Goal: Book appointment/travel/reservation

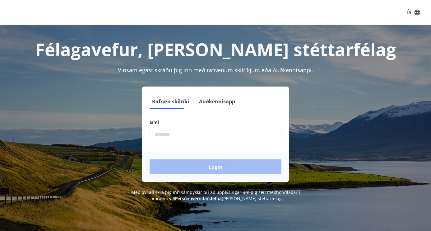
click at [203, 131] on input "phone" at bounding box center [216, 134] width 132 height 15
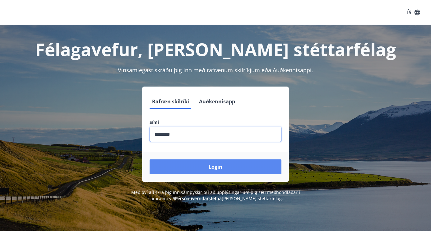
type input "********"
click at [219, 168] on button "Login" at bounding box center [216, 166] width 132 height 15
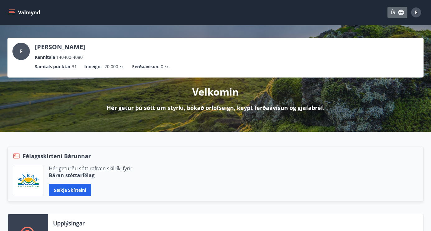
click at [394, 10] on button "ÍS" at bounding box center [398, 12] width 20 height 11
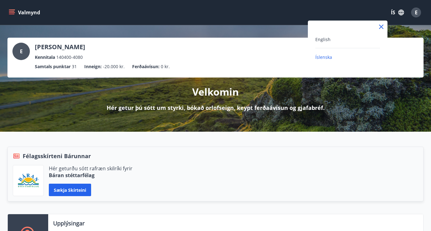
click at [362, 41] on div "English" at bounding box center [348, 38] width 65 height 7
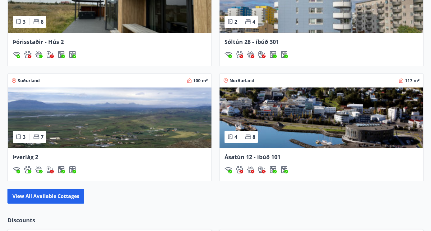
scroll to position [529, 0]
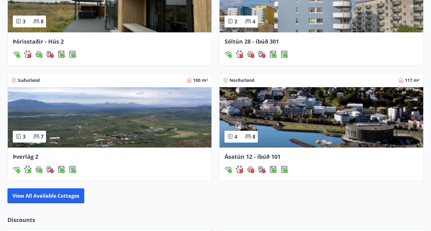
click at [147, 90] on img at bounding box center [110, 117] width 204 height 60
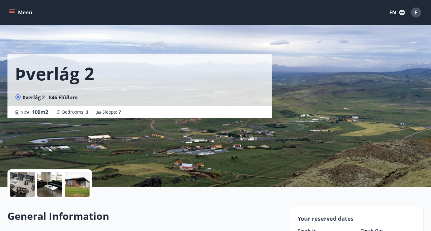
click at [19, 13] on button "Menu" at bounding box center [20, 12] width 27 height 11
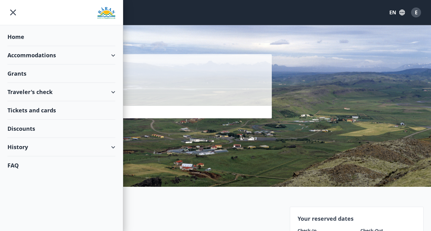
click at [54, 55] on div "Accommodations" at bounding box center [61, 55] width 108 height 18
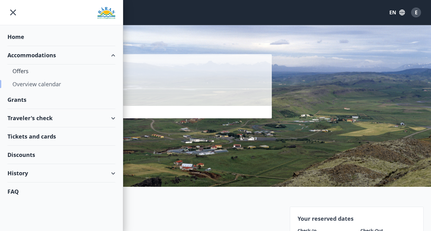
click at [49, 83] on div "Overview calendar" at bounding box center [61, 84] width 98 height 13
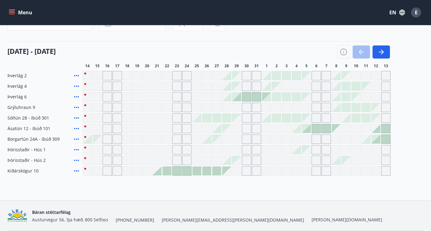
scroll to position [61, 0]
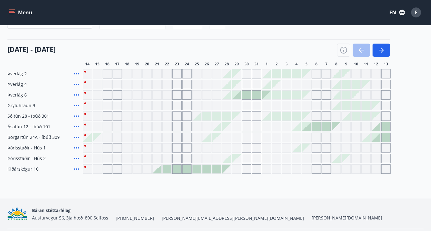
click at [238, 75] on div "Grey days are not available" at bounding box center [237, 73] width 9 height 9
click at [247, 74] on div "Grey days are not available" at bounding box center [246, 73] width 9 height 9
click at [233, 71] on div "Grey days are not available" at bounding box center [237, 73] width 9 height 9
click at [249, 73] on div "Grey days are not available" at bounding box center [246, 73] width 9 height 9
click at [256, 73] on div "Grey days are not available" at bounding box center [256, 73] width 9 height 9
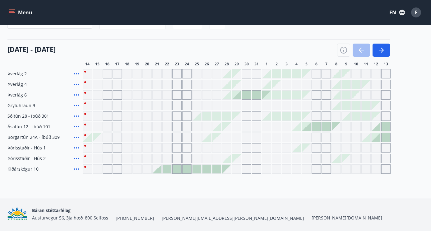
click at [263, 74] on div at bounding box center [266, 73] width 9 height 9
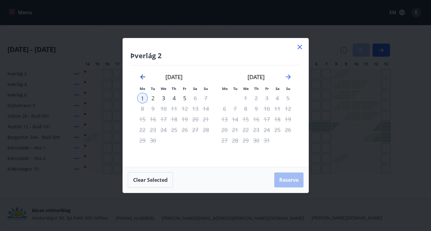
click at [144, 80] on icon "Move backward to switch to the previous month." at bounding box center [142, 76] width 7 height 7
click at [298, 47] on icon at bounding box center [299, 46] width 7 height 7
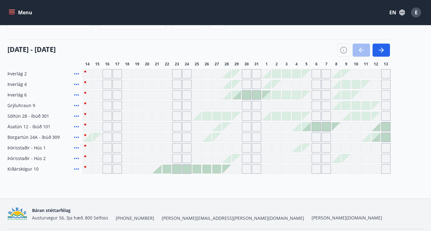
click at [237, 86] on div "Grey days are not available" at bounding box center [237, 84] width 9 height 9
click at [247, 86] on div "Grey days are not available" at bounding box center [246, 84] width 9 height 9
click at [257, 86] on div "Grey days are not available" at bounding box center [256, 84] width 9 height 9
click at [249, 97] on div at bounding box center [247, 95] width 9 height 9
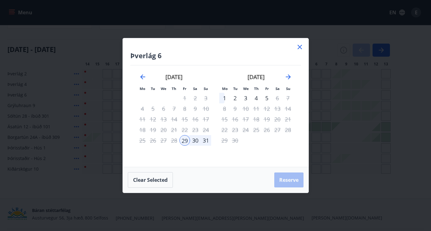
click at [195, 139] on div "30" at bounding box center [195, 140] width 11 height 11
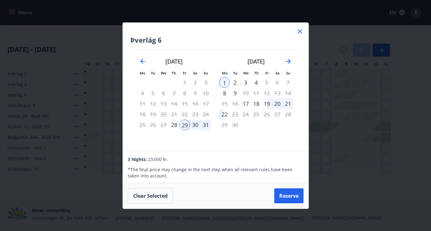
click at [196, 124] on div "30" at bounding box center [195, 125] width 11 height 11
click at [227, 82] on div "Only check in available" at bounding box center [226, 75] width 58 height 16
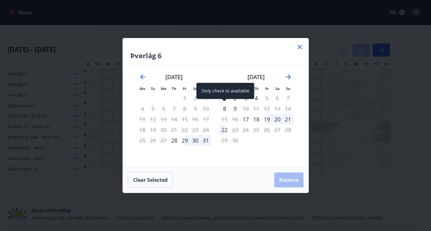
click at [225, 98] on div "Only check in available" at bounding box center [226, 91] width 58 height 16
click at [225, 99] on div "Only check in available" at bounding box center [226, 91] width 58 height 16
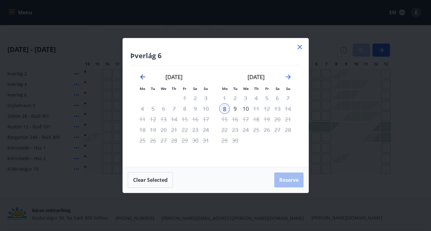
click at [142, 75] on icon "Move backward to switch to the previous month." at bounding box center [142, 76] width 7 height 7
click at [290, 78] on icon "Move forward to switch to the next month." at bounding box center [288, 76] width 7 height 7
click at [298, 47] on icon at bounding box center [299, 46] width 7 height 7
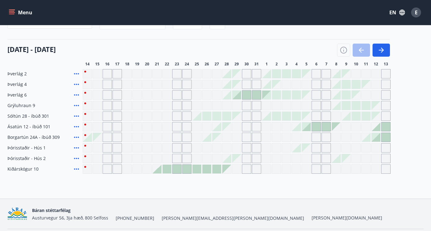
click at [247, 93] on div at bounding box center [247, 95] width 9 height 9
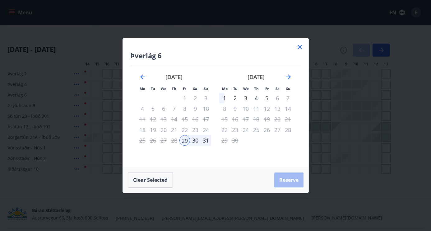
click at [195, 139] on div "30" at bounding box center [195, 140] width 11 height 11
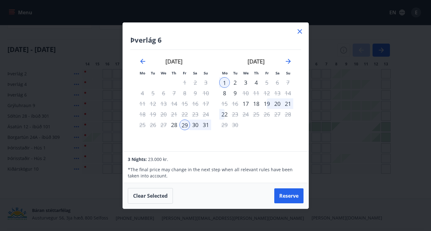
click at [224, 82] on div "1" at bounding box center [224, 82] width 11 height 11
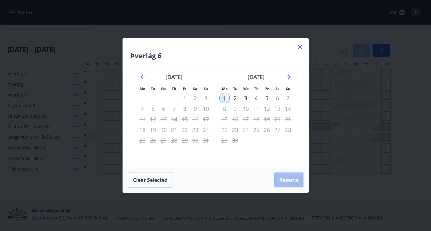
click at [223, 98] on div "1" at bounding box center [224, 98] width 11 height 11
click at [190, 142] on div "30" at bounding box center [195, 140] width 11 height 11
click at [153, 182] on button "Clear selected" at bounding box center [150, 180] width 45 height 16
click at [195, 141] on div "30" at bounding box center [195, 140] width 11 height 11
click at [227, 96] on div "1" at bounding box center [224, 98] width 11 height 11
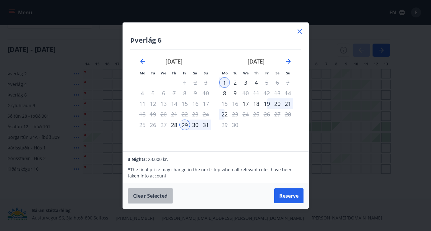
click at [148, 199] on button "Clear selected" at bounding box center [150, 196] width 45 height 16
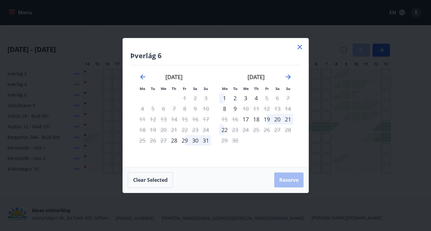
click at [225, 99] on div "1" at bounding box center [224, 98] width 11 height 11
click at [195, 139] on div "30" at bounding box center [195, 140] width 11 height 11
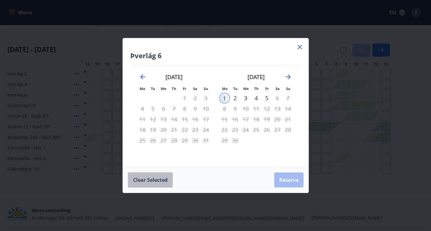
click at [153, 183] on button "Clear selected" at bounding box center [150, 180] width 45 height 16
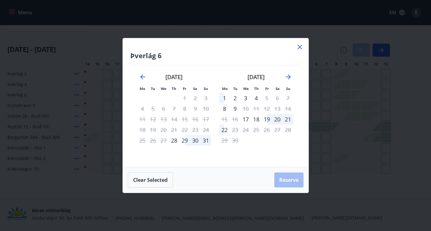
click at [200, 140] on div "30" at bounding box center [195, 140] width 11 height 11
click at [227, 95] on div "1" at bounding box center [224, 98] width 11 height 11
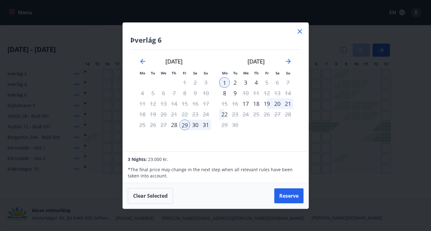
click at [153, 206] on div "Clear selected Reserve" at bounding box center [216, 196] width 186 height 26
click at [155, 196] on button "Clear selected" at bounding box center [150, 196] width 45 height 16
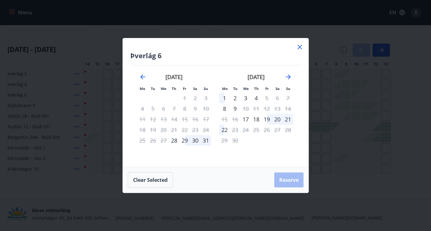
click at [184, 141] on div "29" at bounding box center [185, 140] width 11 height 11
click at [207, 140] on div "31" at bounding box center [206, 140] width 11 height 11
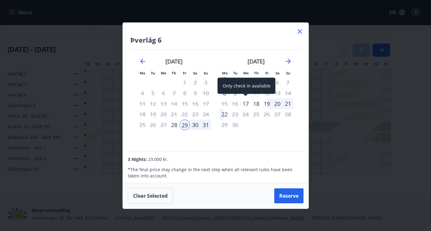
click at [247, 104] on div "17" at bounding box center [246, 103] width 11 height 11
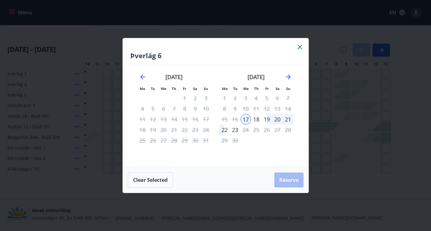
click at [258, 122] on div "18" at bounding box center [256, 119] width 11 height 11
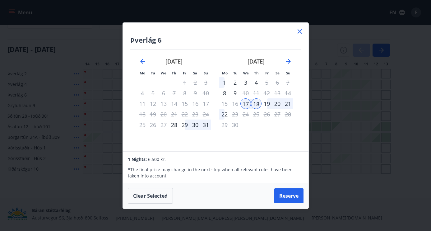
click at [245, 83] on div "3" at bounding box center [246, 82] width 11 height 11
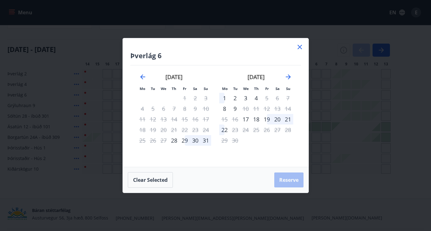
click at [244, 97] on div "3" at bounding box center [246, 98] width 11 height 11
click at [253, 97] on div "4" at bounding box center [256, 98] width 11 height 11
click at [160, 179] on button "Clear selected" at bounding box center [150, 180] width 45 height 16
click at [233, 97] on div "2" at bounding box center [235, 98] width 11 height 11
click at [255, 98] on div "4" at bounding box center [256, 98] width 11 height 11
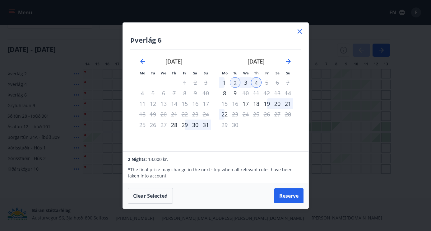
click at [236, 84] on div "2" at bounding box center [235, 82] width 11 height 11
click at [256, 80] on div "4" at bounding box center [256, 82] width 11 height 11
click at [237, 83] on div "2" at bounding box center [235, 82] width 11 height 11
click at [153, 195] on button "Clear selected" at bounding box center [150, 196] width 45 height 16
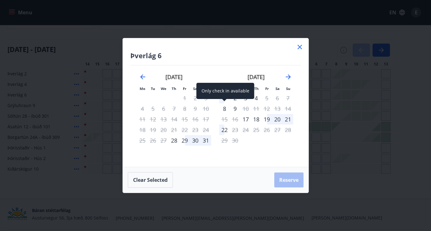
click at [238, 93] on div "Only check in available" at bounding box center [226, 91] width 58 height 16
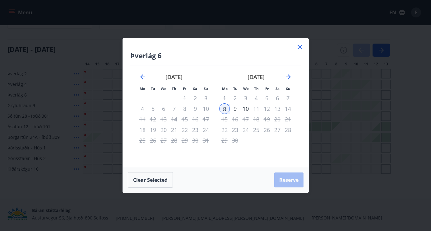
click at [252, 103] on div "4" at bounding box center [256, 98] width 11 height 11
click at [164, 180] on button "Clear selected" at bounding box center [150, 180] width 45 height 16
click at [233, 97] on div "2" at bounding box center [235, 98] width 11 height 11
click at [245, 97] on div "3" at bounding box center [246, 98] width 11 height 11
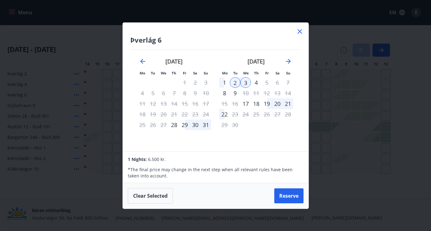
click at [238, 78] on div "2" at bounding box center [235, 82] width 11 height 11
click at [157, 199] on button "Clear selected" at bounding box center [150, 196] width 45 height 16
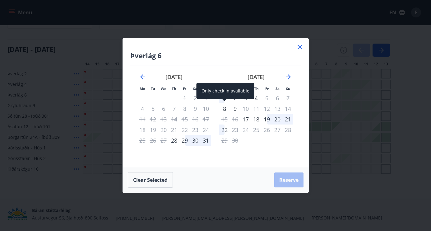
click at [235, 100] on div "Only check in available" at bounding box center [226, 93] width 58 height 21
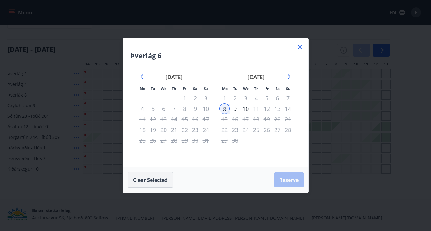
click at [166, 178] on button "Clear selected" at bounding box center [150, 180] width 45 height 16
click at [239, 96] on div "2" at bounding box center [235, 98] width 11 height 11
click at [245, 97] on div "3" at bounding box center [246, 98] width 11 height 11
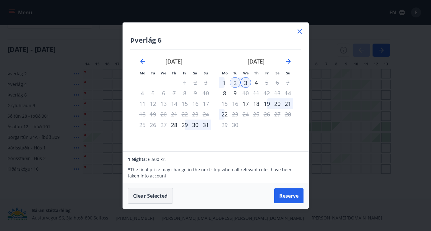
click at [156, 199] on button "Clear selected" at bounding box center [150, 196] width 45 height 16
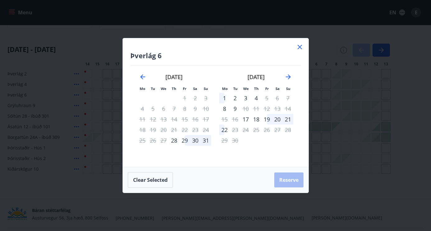
click at [233, 99] on div "2" at bounding box center [235, 98] width 11 height 11
click at [257, 98] on div "4" at bounding box center [256, 98] width 11 height 11
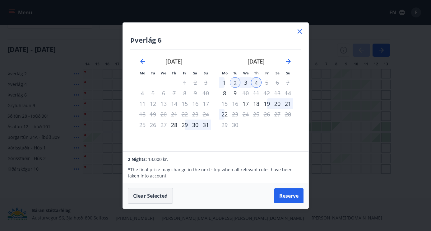
click at [167, 197] on button "Clear selected" at bounding box center [150, 196] width 45 height 16
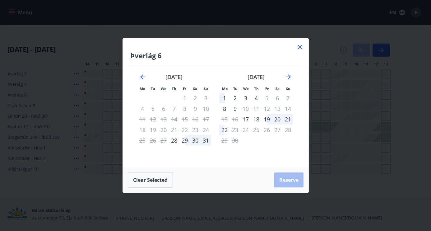
click at [236, 99] on div "2" at bounding box center [235, 98] width 11 height 11
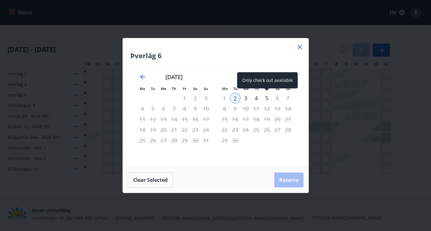
click at [265, 98] on div "5" at bounding box center [267, 98] width 11 height 11
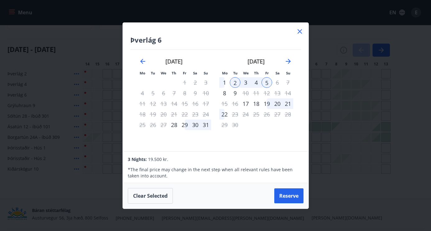
click at [299, 31] on icon at bounding box center [299, 31] width 7 height 7
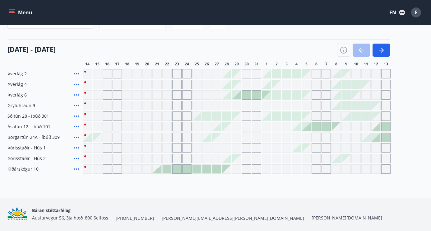
click at [288, 203] on div "Báran stéttarfélag Austurvegur 56, 3ja hæð, 800 Selfoss +354 480-5000 baran@bar…" at bounding box center [215, 214] width 417 height 30
click at [247, 125] on div "Grey days are not available" at bounding box center [246, 126] width 9 height 9
click at [260, 127] on div "Grey days are not available" at bounding box center [256, 126] width 9 height 9
click at [267, 186] on div "Overview calendar Area All Dates Date filter Sleeps +1 14 August - 13 September…" at bounding box center [215, 81] width 431 height 235
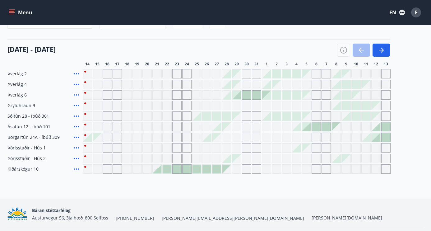
click at [317, 130] on div at bounding box center [316, 126] width 9 height 9
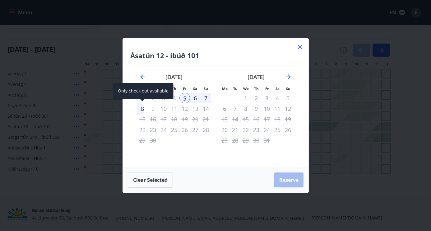
click at [139, 109] on div "8" at bounding box center [142, 108] width 11 height 11
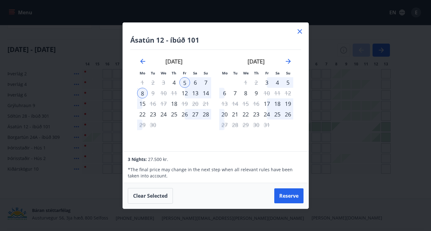
click at [236, 93] on div "7" at bounding box center [235, 93] width 11 height 11
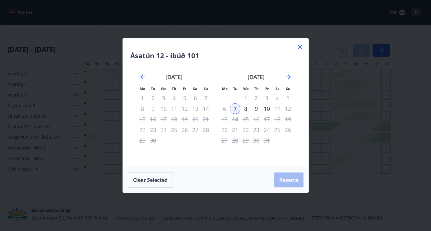
click at [255, 109] on div "9" at bounding box center [256, 108] width 11 height 11
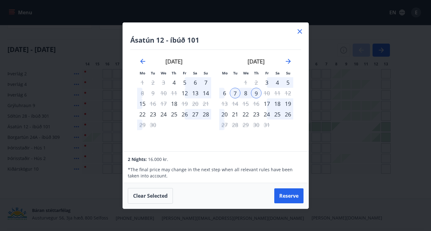
click at [301, 30] on icon at bounding box center [300, 31] width 4 height 4
